Goal: Information Seeking & Learning: Find specific fact

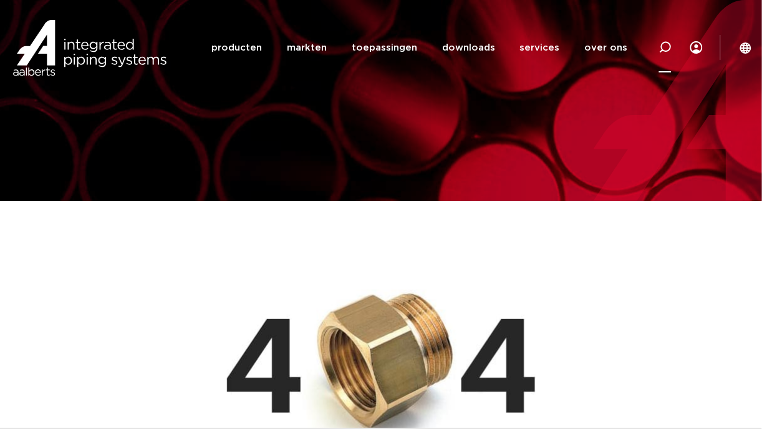
click at [661, 44] on icon at bounding box center [665, 47] width 12 height 12
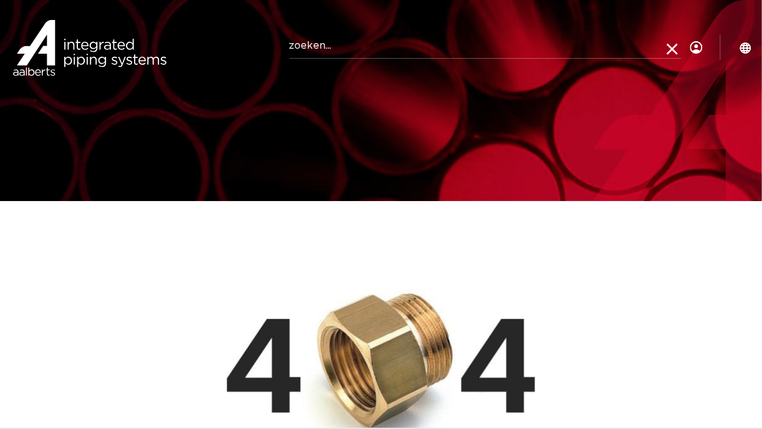
paste input "123459171"
type input "123459171"
click button "Zoeken" at bounding box center [0, 0] width 0 height 0
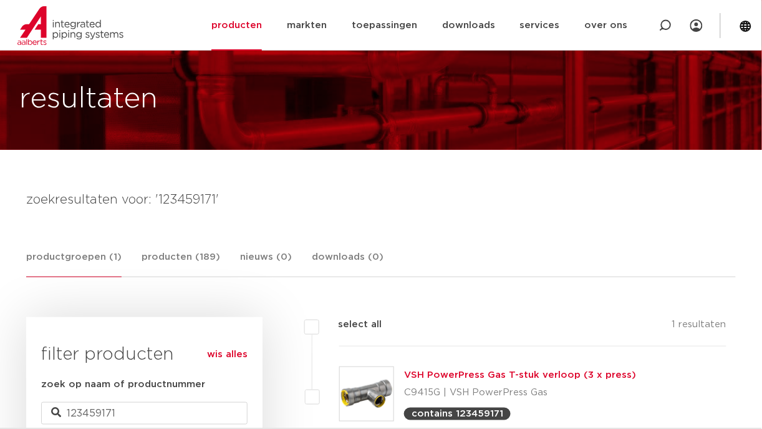
scroll to position [87, 0]
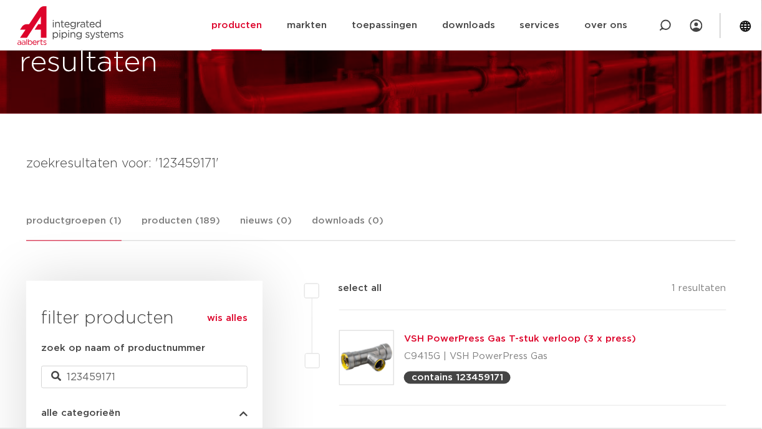
click at [432, 339] on link "VSH PowerPress Gas T-stuk verloop (3 x press)" at bounding box center [520, 338] width 232 height 9
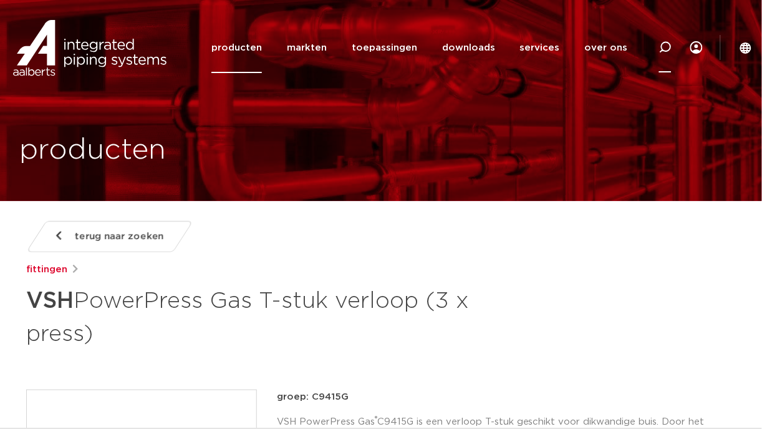
click at [666, 45] on icon at bounding box center [665, 47] width 12 height 12
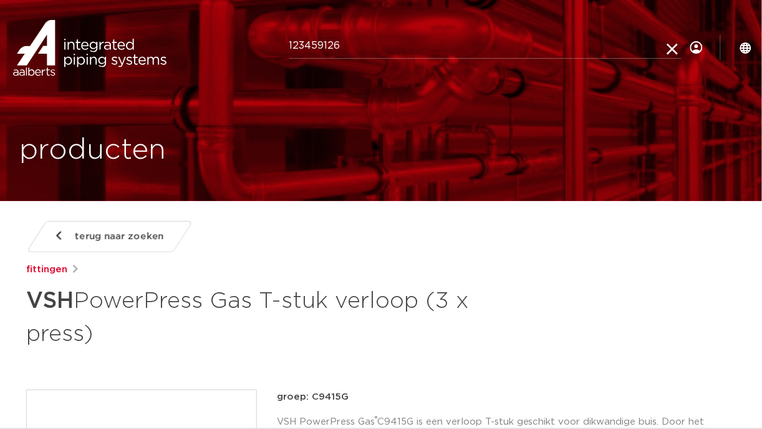
type input "123459126"
click button "Zoeken" at bounding box center [0, 0] width 0 height 0
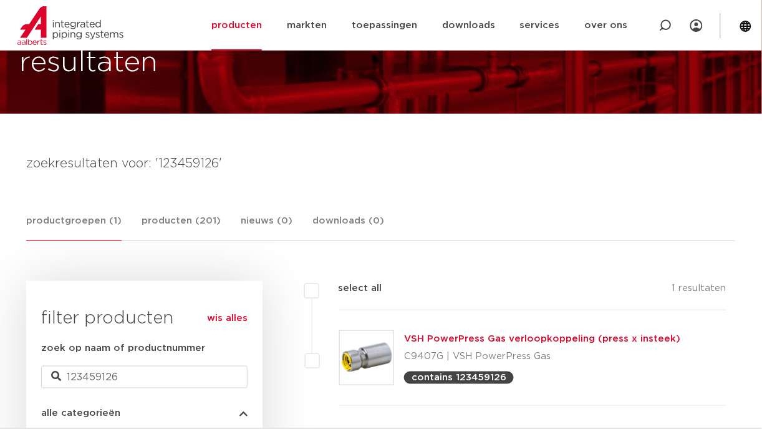
click at [437, 334] on link "VSH PowerPress Gas verloopkoppeling (press x insteek)" at bounding box center [542, 338] width 276 height 9
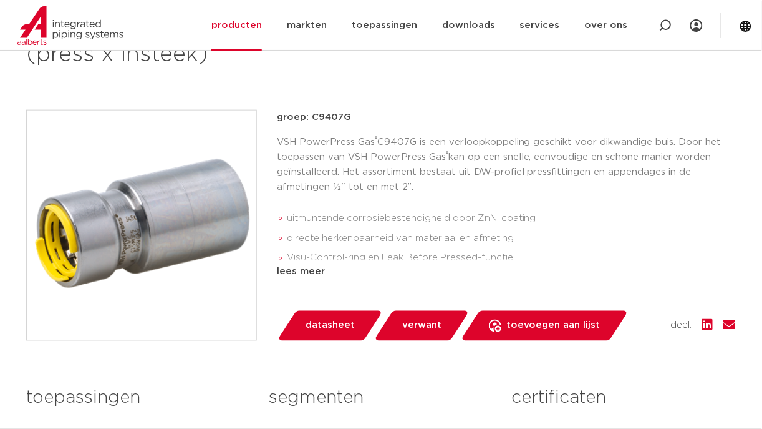
scroll to position [281, 0]
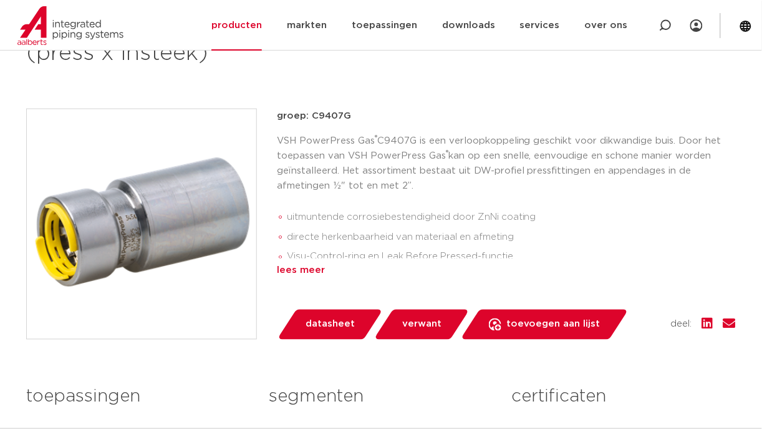
click at [299, 273] on div "lees meer" at bounding box center [506, 270] width 459 height 15
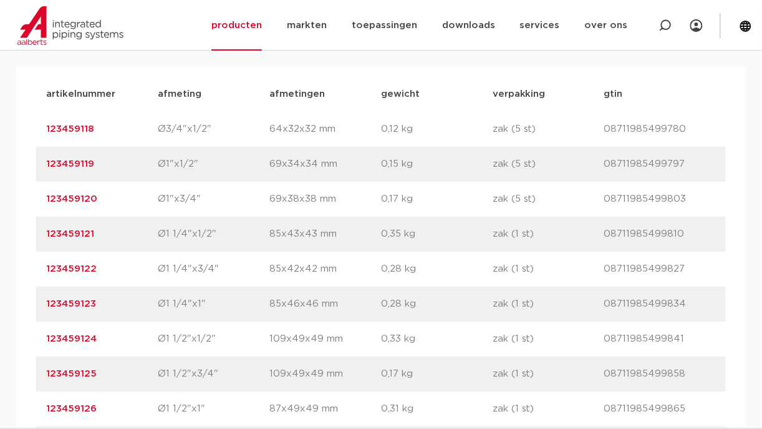
scroll to position [926, 0]
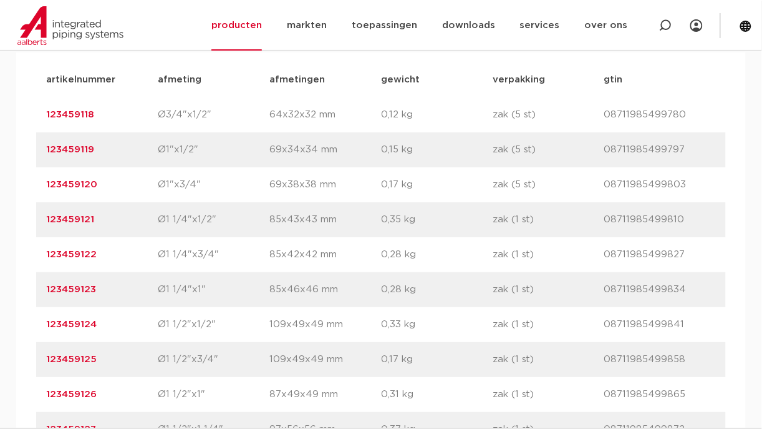
click at [69, 396] on link "123459126" at bounding box center [71, 393] width 51 height 9
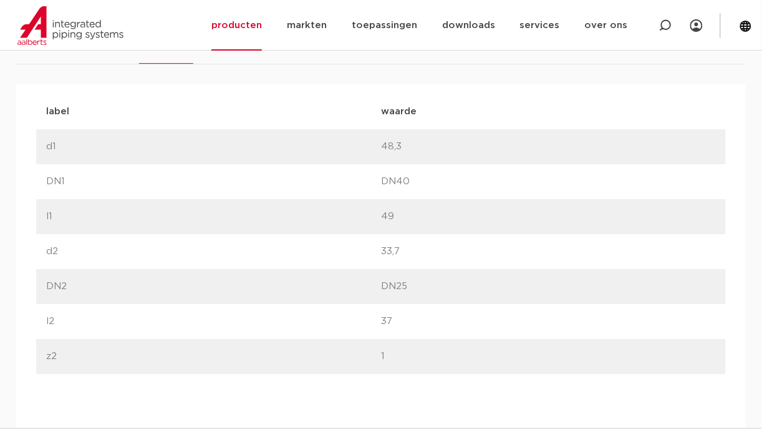
scroll to position [873, 0]
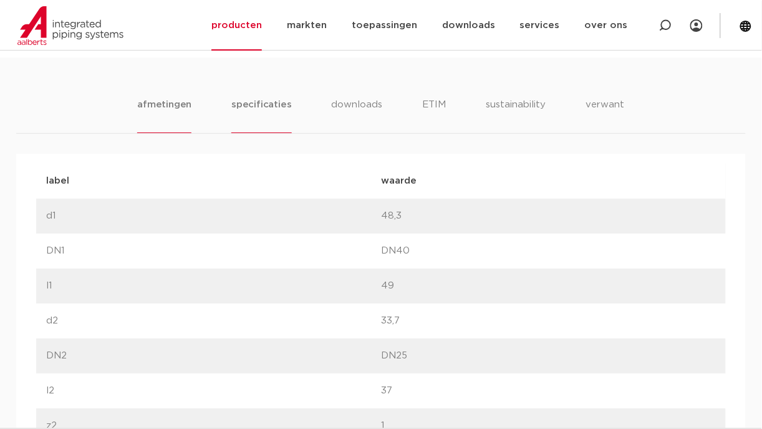
click at [249, 122] on li "specificaties" at bounding box center [261, 115] width 60 height 36
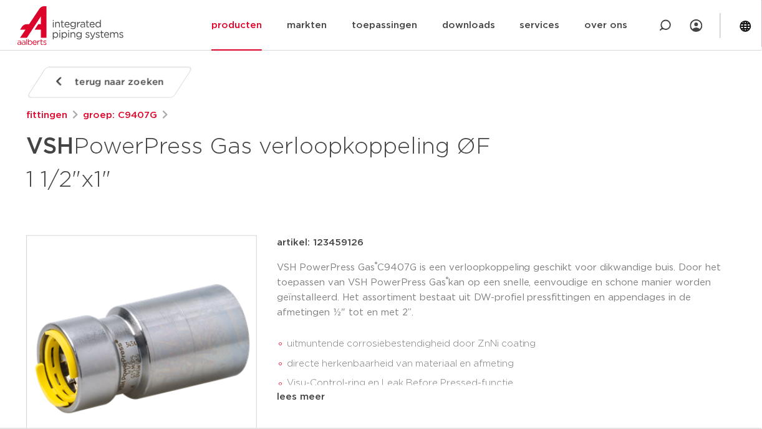
scroll to position [216, 0]
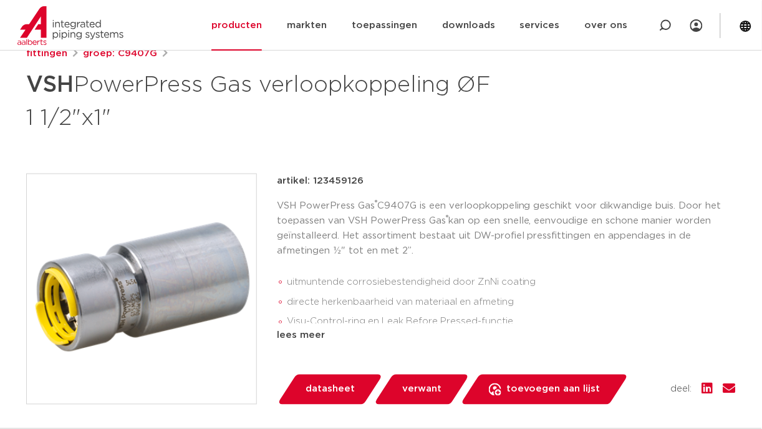
click at [391, 268] on ul "uitmuntende corrosiebestendigheid door ZnNi coating directe herkenbaarheid van …" at bounding box center [506, 302] width 459 height 70
